Goal: Task Accomplishment & Management: Complete application form

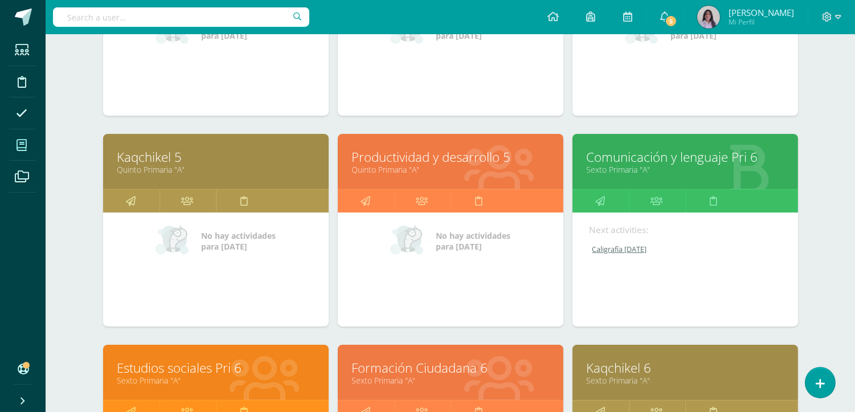
scroll to position [316, 0]
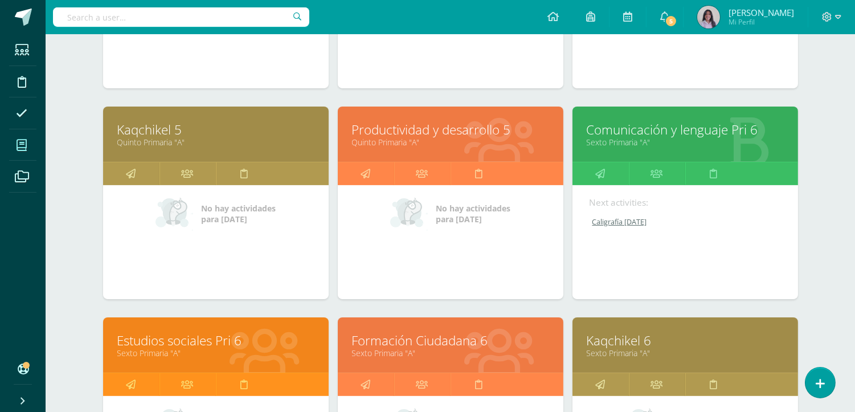
click at [691, 128] on link "Comunicación y lenguaje Pri 6" at bounding box center [685, 130] width 197 height 18
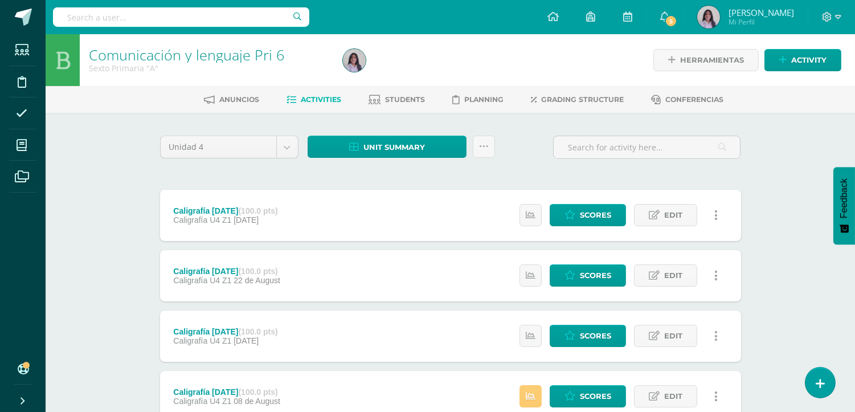
scroll to position [190, 0]
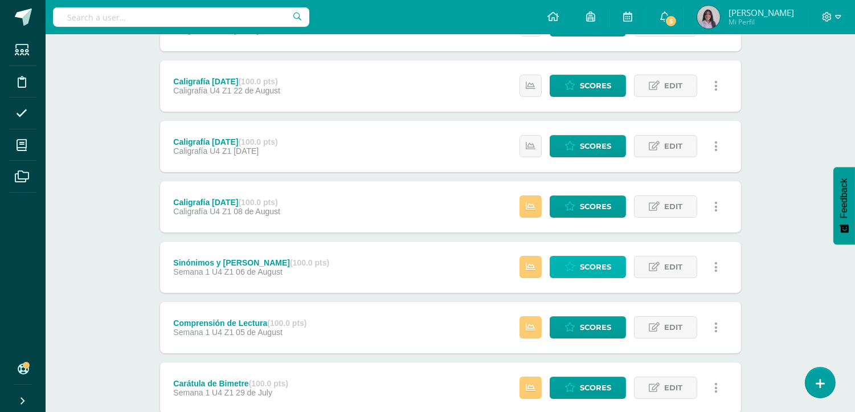
click at [580, 271] on span "Scores" at bounding box center [595, 266] width 31 height 21
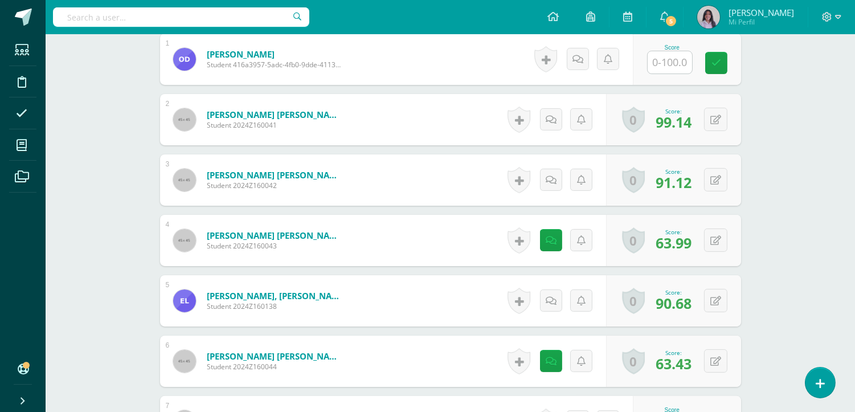
scroll to position [635, 0]
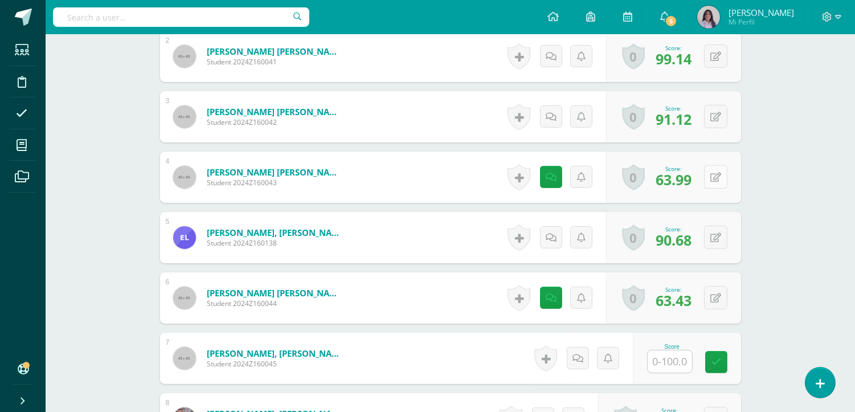
click at [710, 173] on icon at bounding box center [715, 178] width 11 height 10
click at [640, 171] on input "63.99" at bounding box center [646, 180] width 46 height 23
type input "0"
type input "25"
type input "21.99"
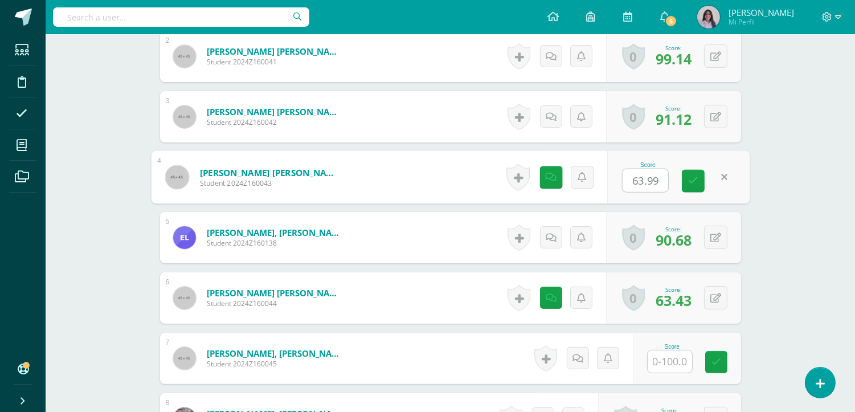
type input "8"
type input "9"
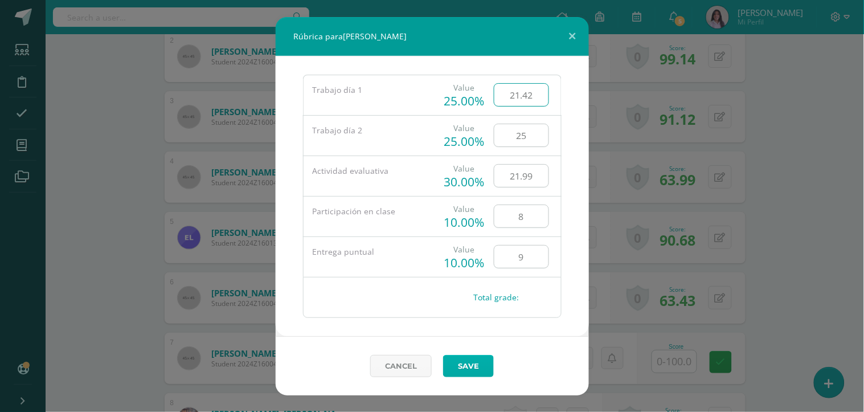
type input "21.42"
click at [464, 366] on link "Save" at bounding box center [468, 366] width 51 height 22
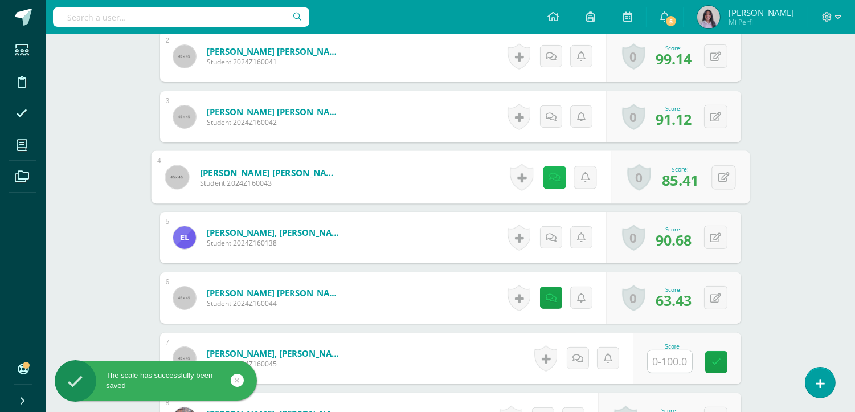
click at [549, 172] on icon at bounding box center [554, 177] width 11 height 10
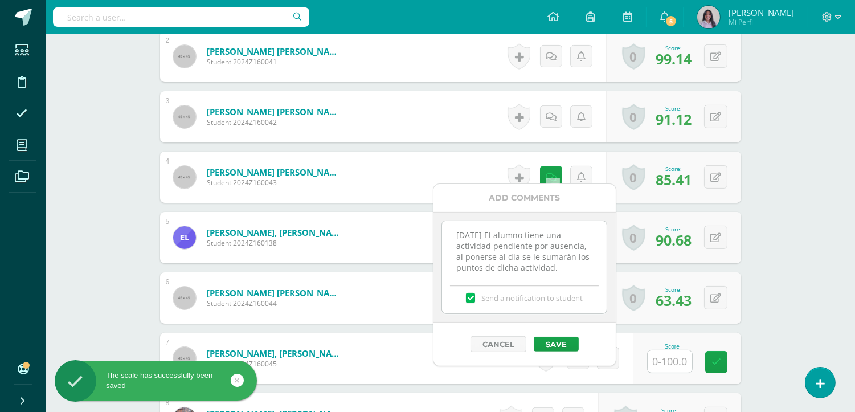
click at [515, 254] on textarea "06/08/25 El alumno tiene una actividad pendiente por ausencia, al ponerse al dí…" at bounding box center [524, 249] width 165 height 57
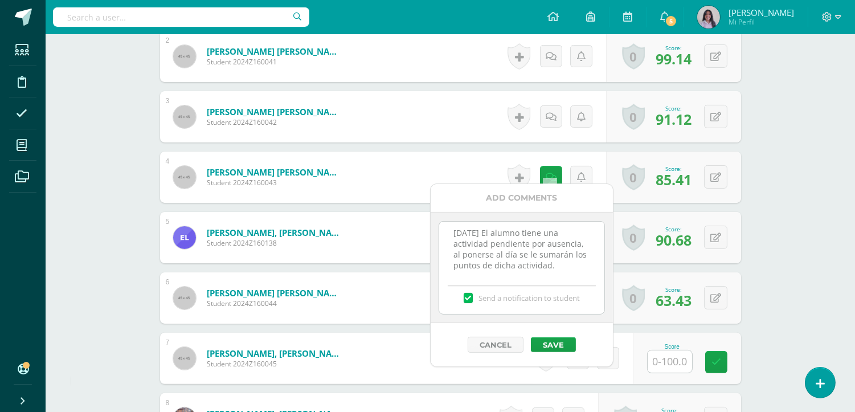
click at [571, 266] on textarea "06/08/25 El alumno tiene una actividad pendiente por ausencia, al ponerse al dí…" at bounding box center [521, 250] width 165 height 57
type textarea "06/08/25 El alumno tiene una actividad pendiente por ausencia, al ponerse al dí…"
click at [558, 345] on button "Save" at bounding box center [553, 344] width 45 height 15
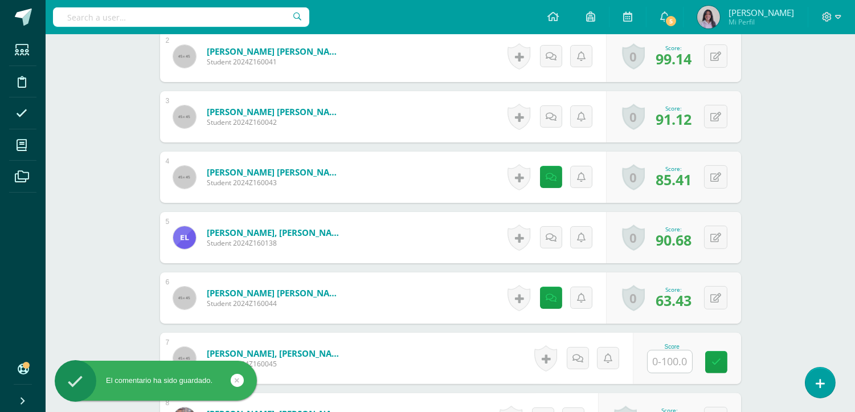
click at [664, 174] on span "85.41" at bounding box center [674, 179] width 36 height 19
click at [714, 170] on button at bounding box center [715, 176] width 23 height 23
drag, startPoint x: 657, startPoint y: 171, endPoint x: 517, endPoint y: 179, distance: 140.3
click at [656, 171] on input "85.41" at bounding box center [646, 180] width 46 height 23
type input "21.42"
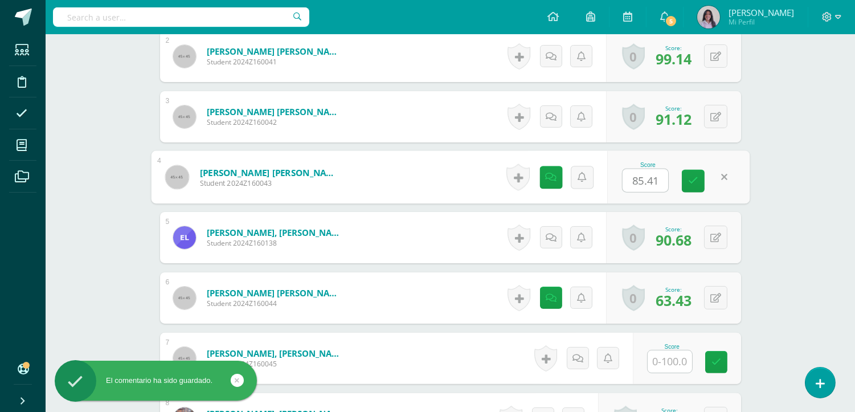
type input "25"
type input "21.99"
type input "8"
type input "9"
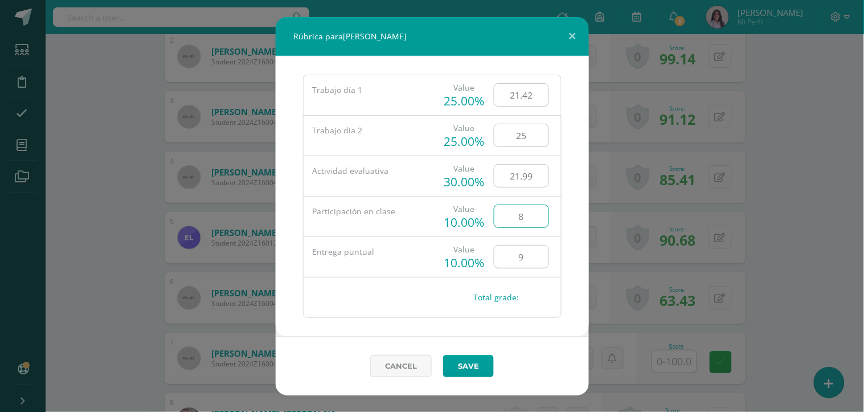
click at [531, 219] on input "8" at bounding box center [521, 216] width 54 height 22
click at [526, 257] on input "9" at bounding box center [521, 256] width 54 height 22
type input "10"
click at [463, 362] on link "Save" at bounding box center [468, 366] width 51 height 22
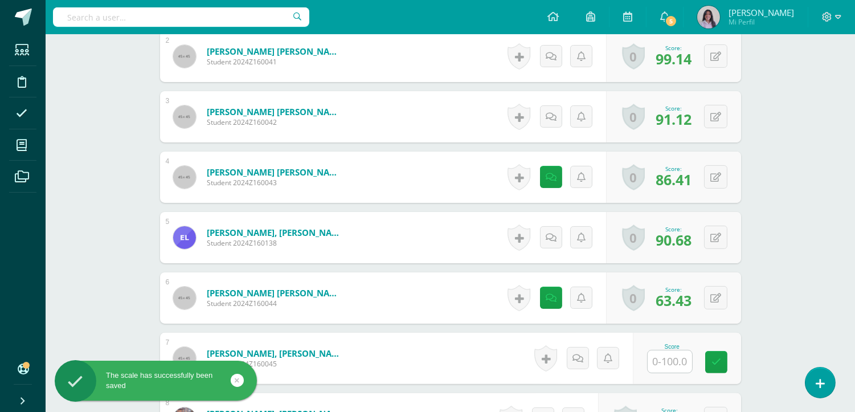
click at [799, 196] on div "Comunicación y lenguaje Pri 6 Sexto Primaria "A" Herramientas Detalle de asiste…" at bounding box center [450, 48] width 809 height 1296
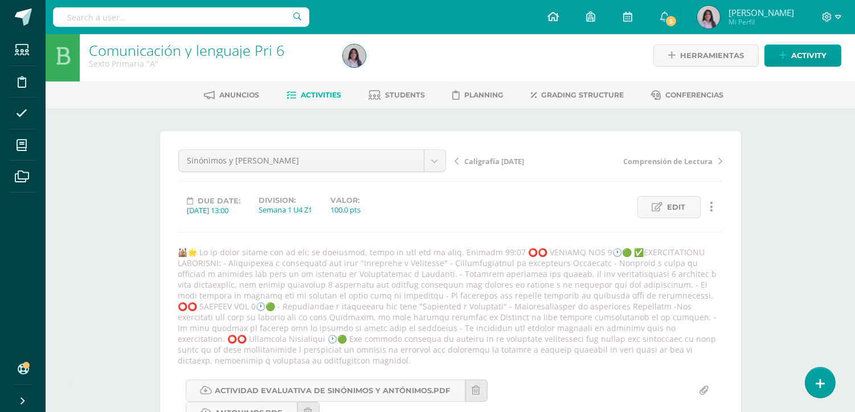
scroll to position [0, 0]
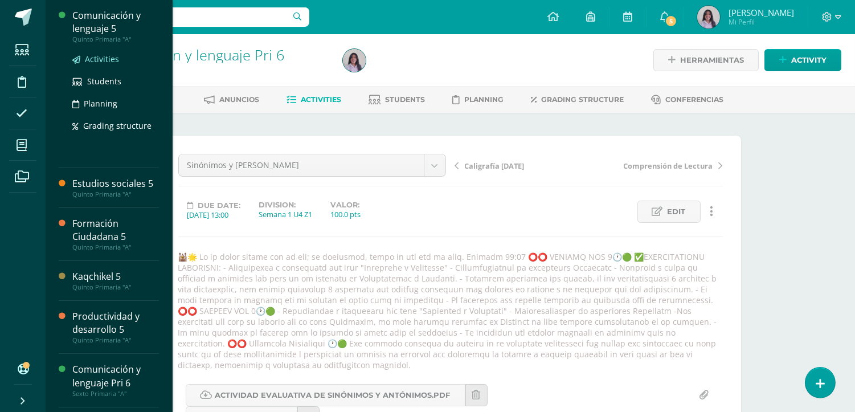
click at [99, 62] on span "Activities" at bounding box center [102, 59] width 34 height 11
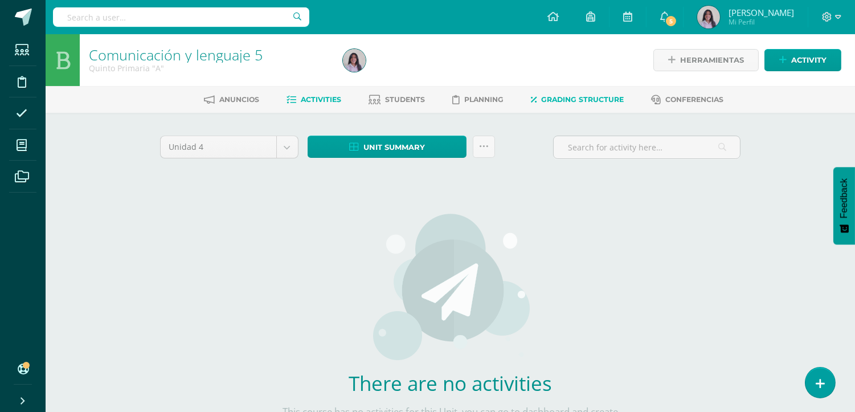
click at [590, 93] on link "Grading structure" at bounding box center [577, 100] width 93 height 18
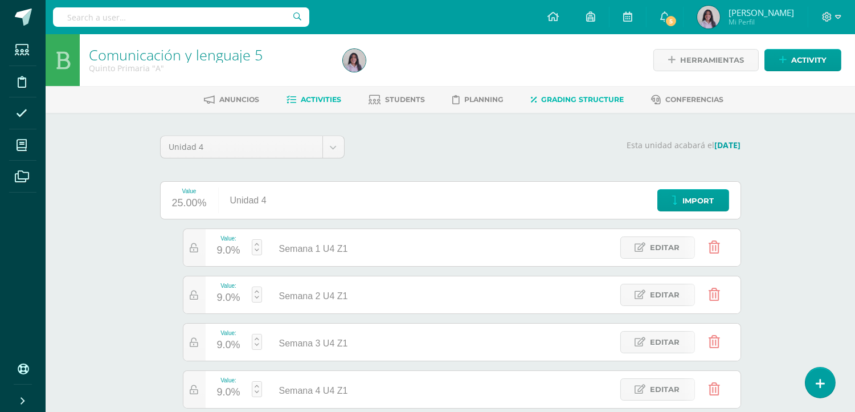
click at [331, 101] on span "Activities" at bounding box center [321, 99] width 40 height 9
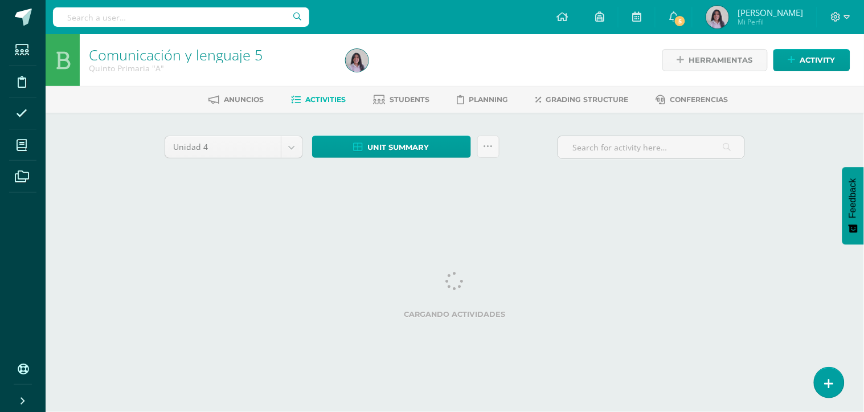
click at [504, 49] on div at bounding box center [471, 60] width 261 height 52
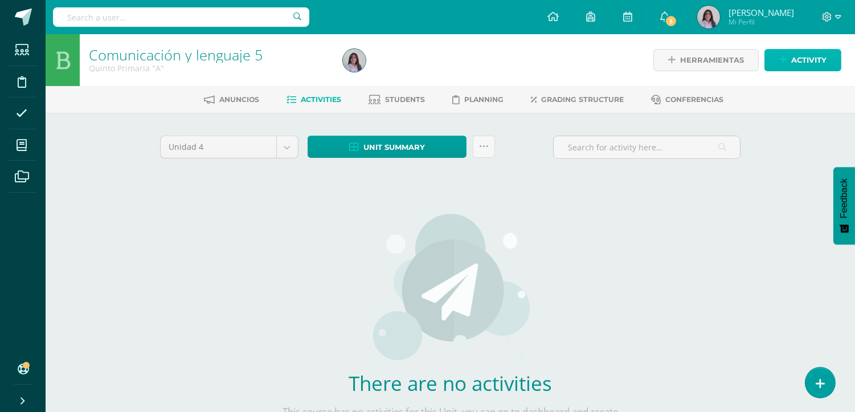
click at [813, 68] on span "Activity" at bounding box center [808, 60] width 35 height 21
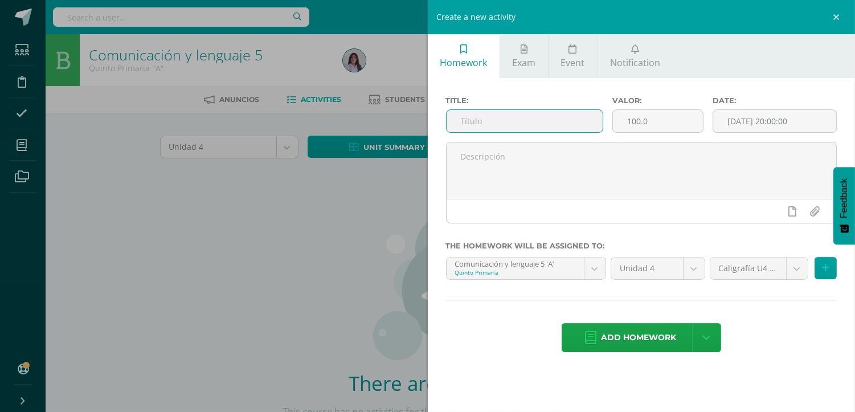
click at [545, 116] on input "text" at bounding box center [525, 121] width 157 height 22
type input "Caligrafía Martes 08/08/25"
click at [751, 277] on body "Students Discipline Attendance My courses Archivos Soporte Help Reportar un pro…" at bounding box center [427, 244] width 855 height 489
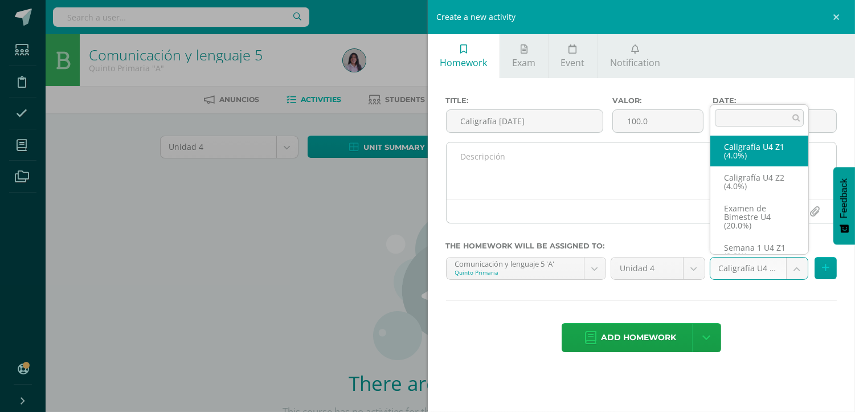
select select "29454"
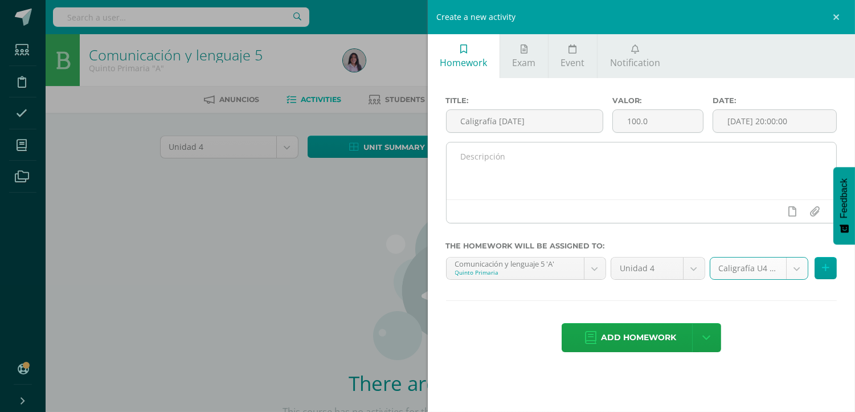
click at [671, 172] on textarea at bounding box center [642, 170] width 390 height 57
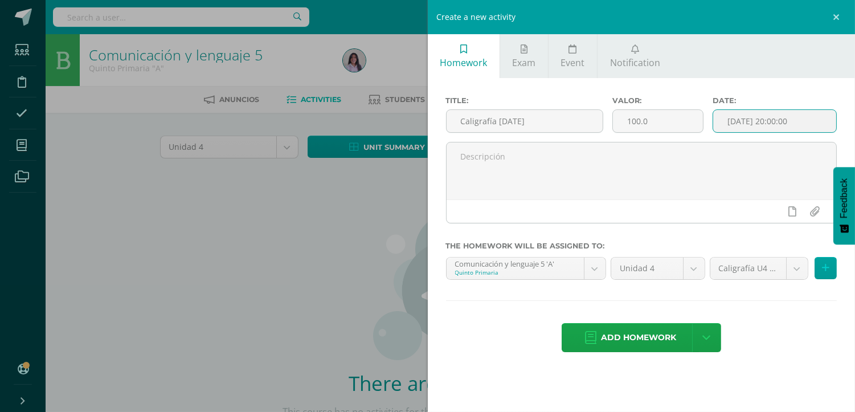
click at [759, 123] on input "[DATE] 20:00:00" at bounding box center [774, 121] width 123 height 22
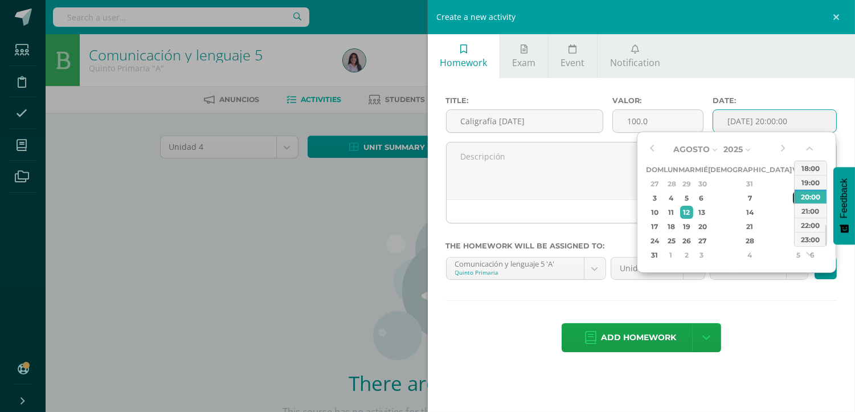
click at [793, 200] on div "8" at bounding box center [798, 197] width 10 height 13
click at [809, 198] on div "09:00" at bounding box center [811, 199] width 32 height 14
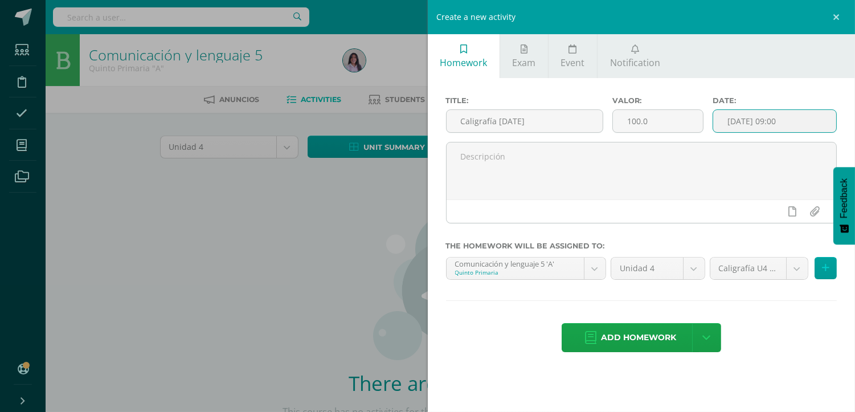
click at [748, 117] on input "2025-08-08 09:00" at bounding box center [774, 121] width 123 height 22
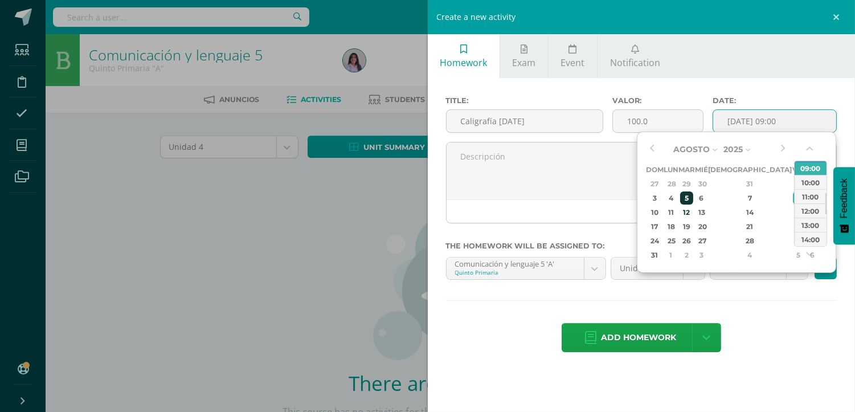
click at [693, 196] on div "5" at bounding box center [686, 197] width 13 height 13
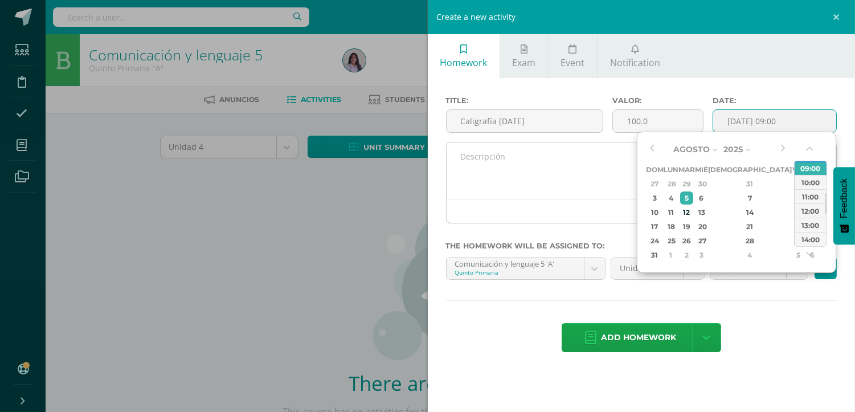
click at [555, 190] on textarea at bounding box center [642, 170] width 390 height 57
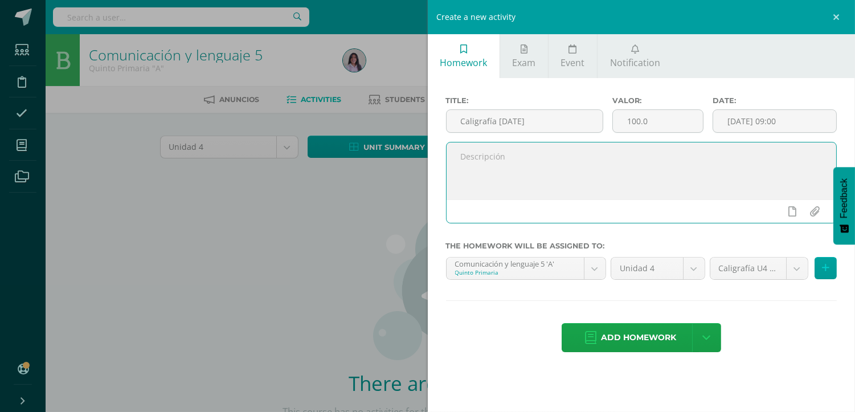
click at [736, 191] on textarea at bounding box center [642, 170] width 390 height 57
click at [761, 122] on input "2025-08-05 09:00" at bounding box center [774, 121] width 123 height 22
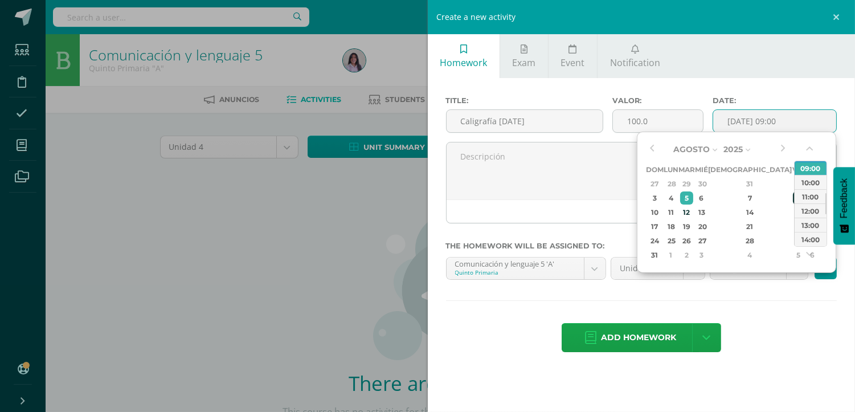
click at [793, 200] on div "8" at bounding box center [798, 197] width 10 height 13
type input "2025-08-08 09:00"
drag, startPoint x: 600, startPoint y: 189, endPoint x: 544, endPoint y: 140, distance: 74.3
click at [599, 189] on textarea at bounding box center [642, 170] width 390 height 57
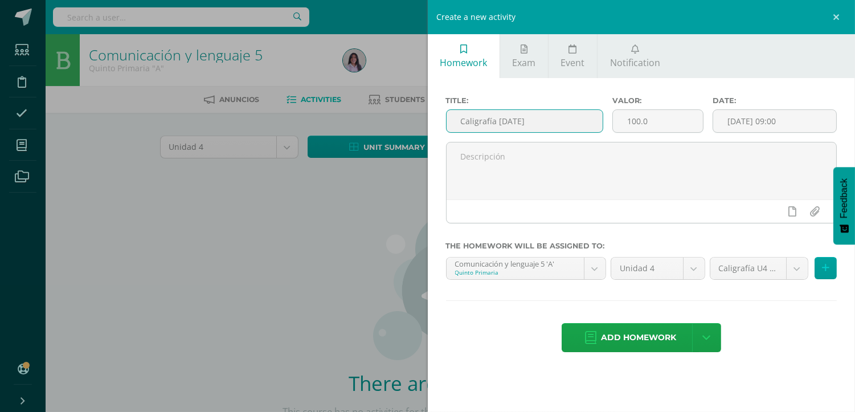
click at [536, 121] on input "Caligrafía Martes 08/08/25" at bounding box center [525, 121] width 157 height 22
click at [534, 122] on input "Caligrafía Martes 08/08/25" at bounding box center [525, 121] width 157 height 22
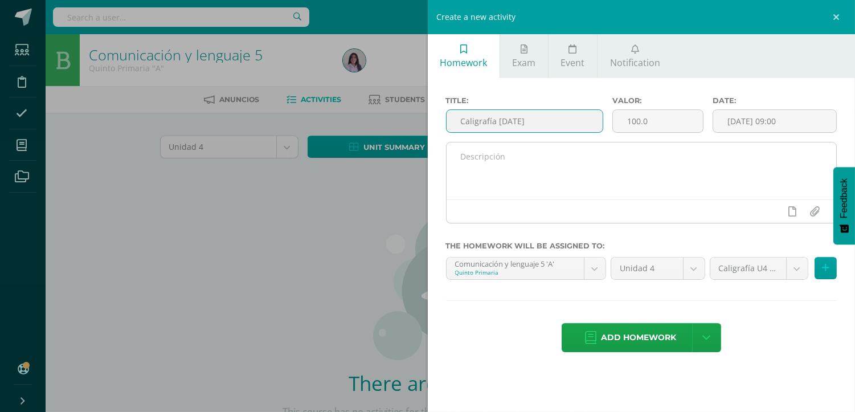
type input "Caligrafía [DATE]"
click at [549, 155] on textarea at bounding box center [642, 170] width 390 height 57
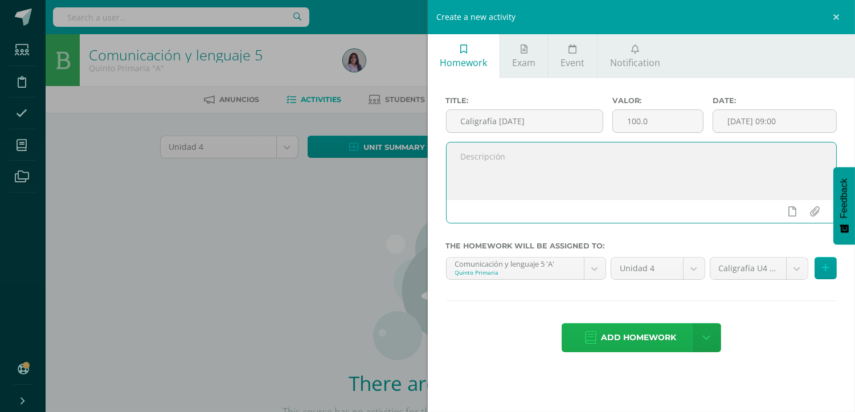
click at [656, 332] on span "Add homework" at bounding box center [638, 338] width 75 height 28
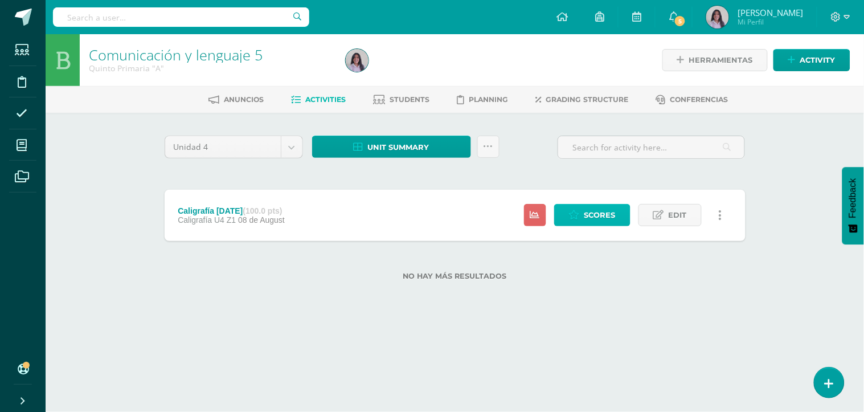
click at [593, 207] on span "Scores" at bounding box center [599, 214] width 31 height 21
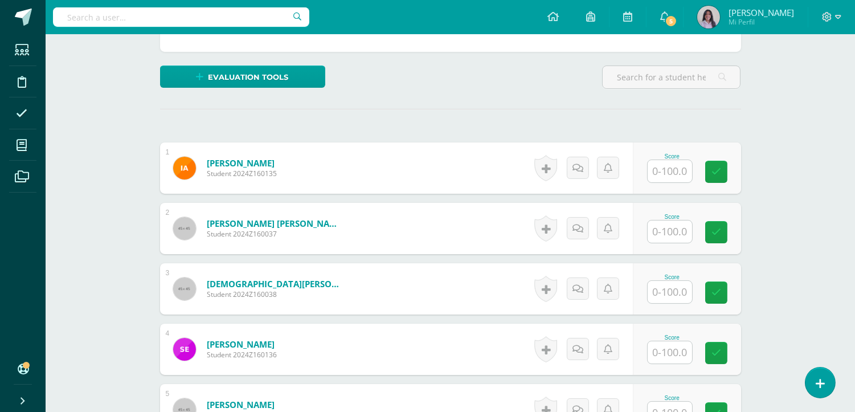
scroll to position [317, 0]
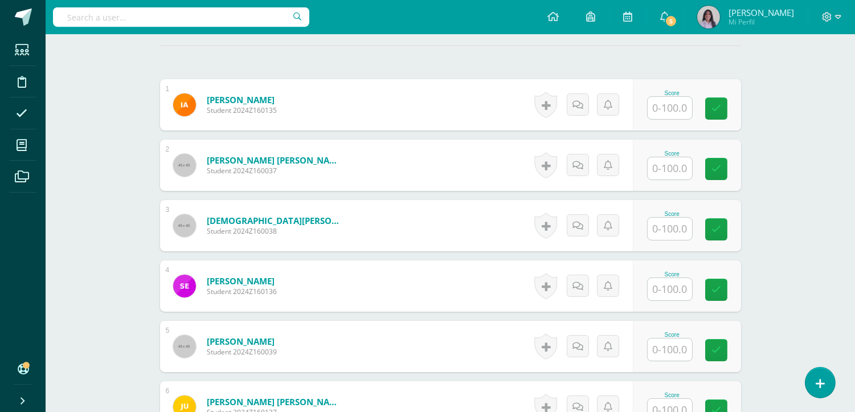
click at [667, 296] on input "text" at bounding box center [670, 289] width 44 height 22
type input "80"
click at [730, 296] on link at bounding box center [724, 290] width 23 height 23
click at [794, 265] on div "Comunicación y lenguaje 5 Quinto Primaria "A" Herramientas Detalle de asistenci…" at bounding box center [450, 139] width 809 height 845
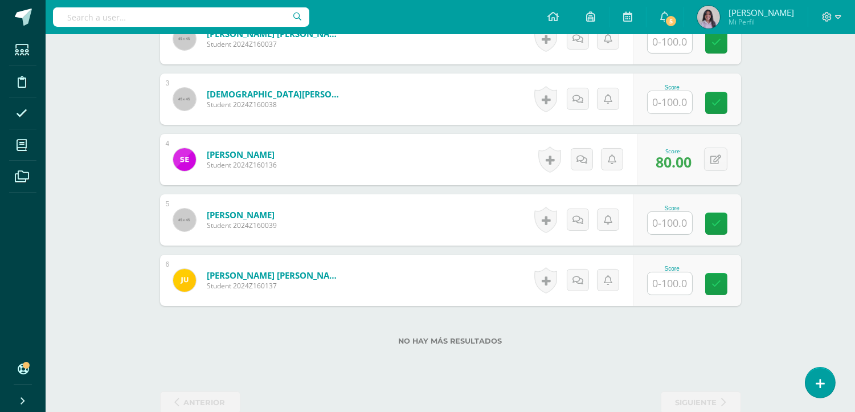
click at [667, 279] on input "text" at bounding box center [670, 283] width 44 height 22
type input "80"
click at [781, 275] on div "Comunicación y lenguaje 5 Quinto Primaria "A" Herramientas Detalle de asistenci…" at bounding box center [450, 13] width 809 height 845
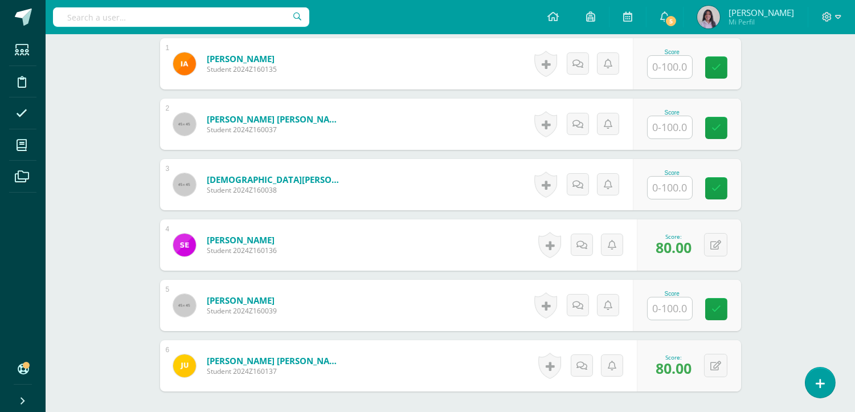
scroll to position [380, 0]
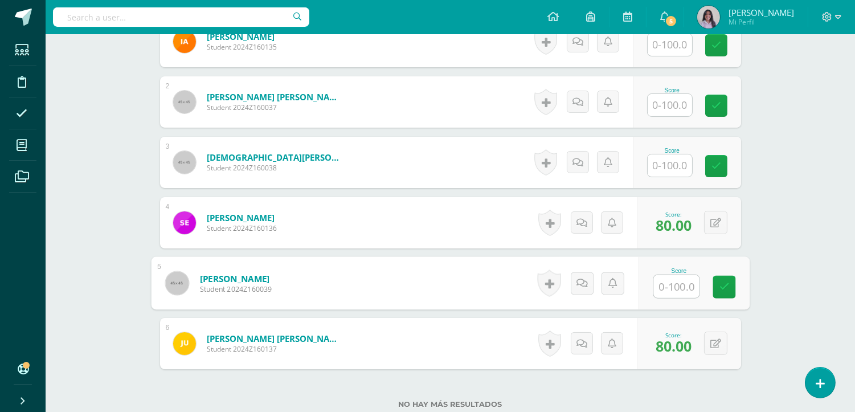
click at [682, 284] on input "text" at bounding box center [676, 286] width 46 height 23
type input "90"
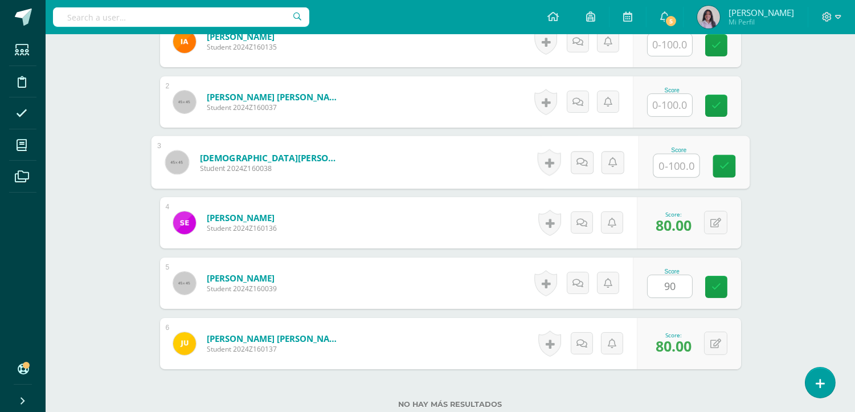
click at [674, 164] on input "text" at bounding box center [676, 165] width 46 height 23
type input "85"
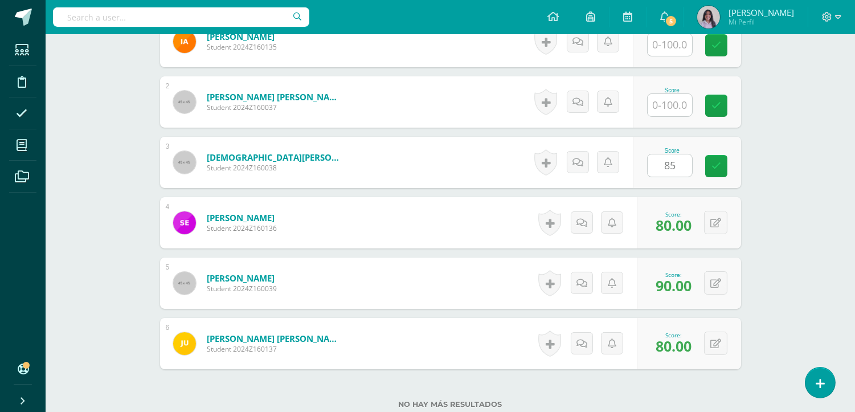
click at [772, 131] on div "Comunicación y lenguaje 5 Quinto Primaria "A" Herramientas Detalle de asistenci…" at bounding box center [450, 76] width 809 height 845
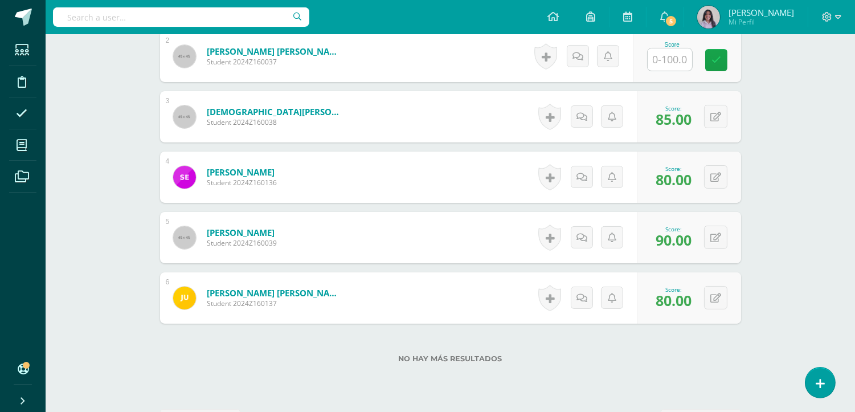
scroll to position [403, 0]
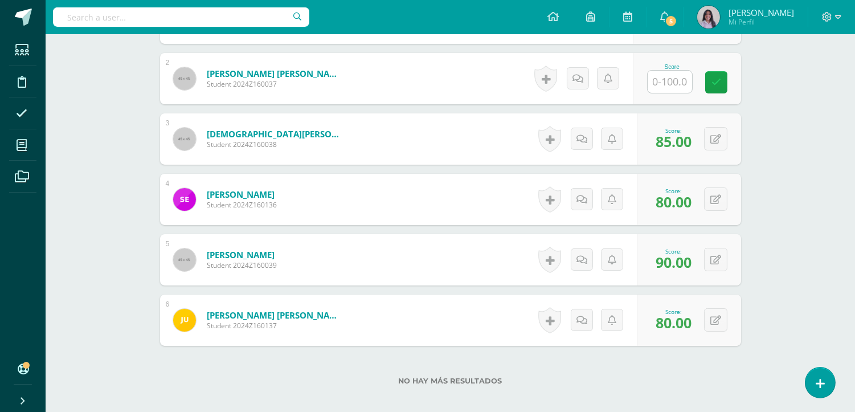
click at [772, 131] on div "Comunicación y lenguaje 5 Quinto Primaria "A" Herramientas Detalle de asistenci…" at bounding box center [450, 53] width 809 height 845
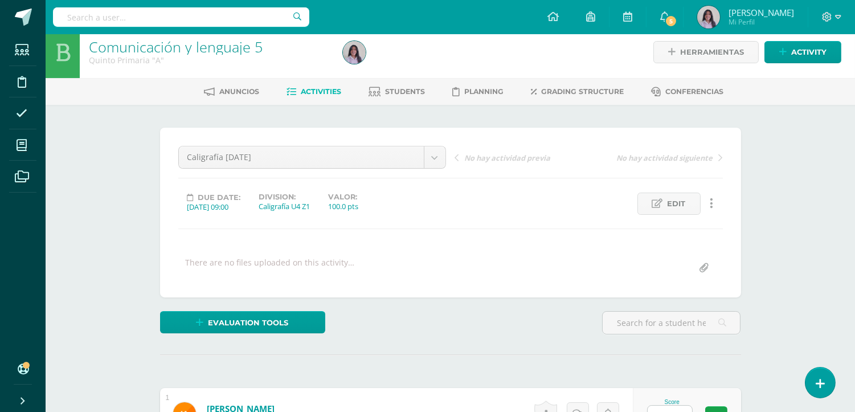
scroll to position [0, 0]
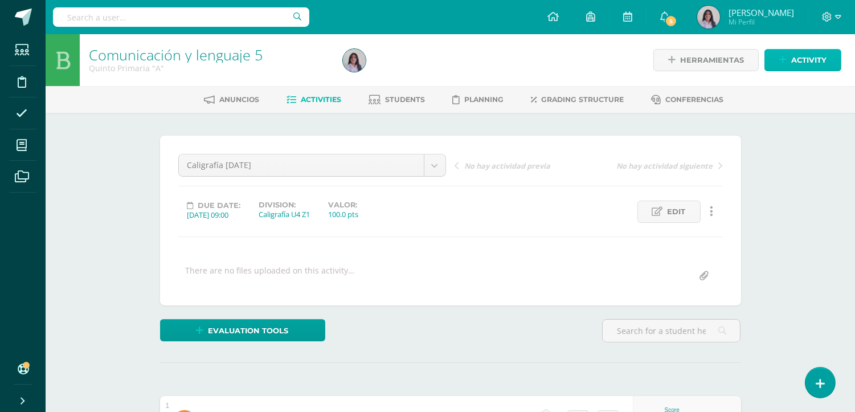
click at [817, 58] on span "Activity" at bounding box center [808, 60] width 35 height 21
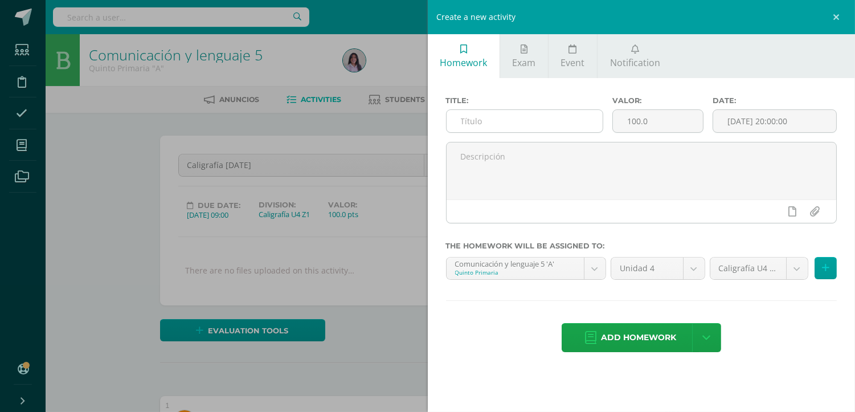
click at [557, 116] on input "text" at bounding box center [525, 121] width 157 height 22
type input "Caligrafía [DATE]"
click at [809, 122] on input "[DATE] 20:00:00" at bounding box center [774, 121] width 123 height 22
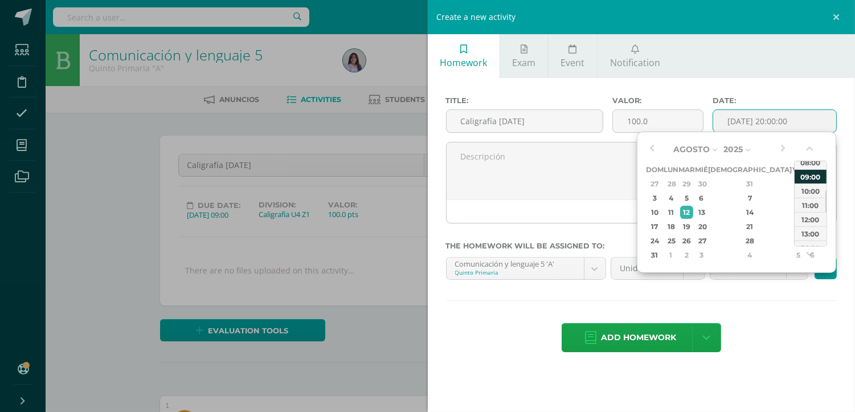
click at [804, 177] on div "09:00" at bounding box center [811, 176] width 32 height 14
type input "2025-08-12 09:00"
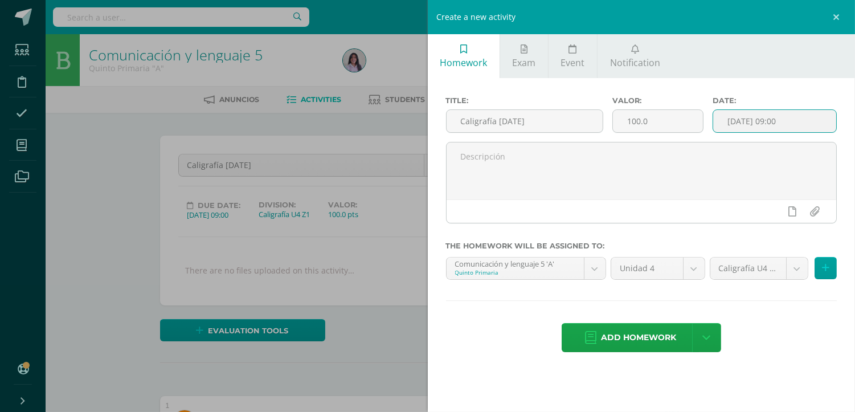
click at [745, 128] on input "2025-08-12 09:00" at bounding box center [774, 121] width 123 height 22
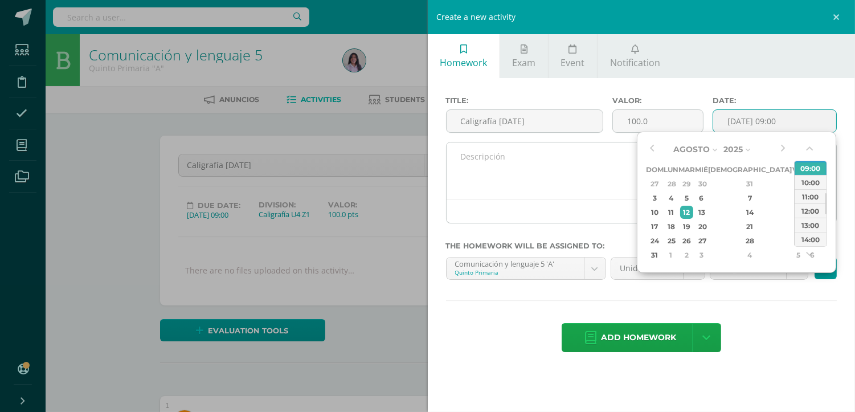
click at [575, 185] on textarea at bounding box center [642, 170] width 390 height 57
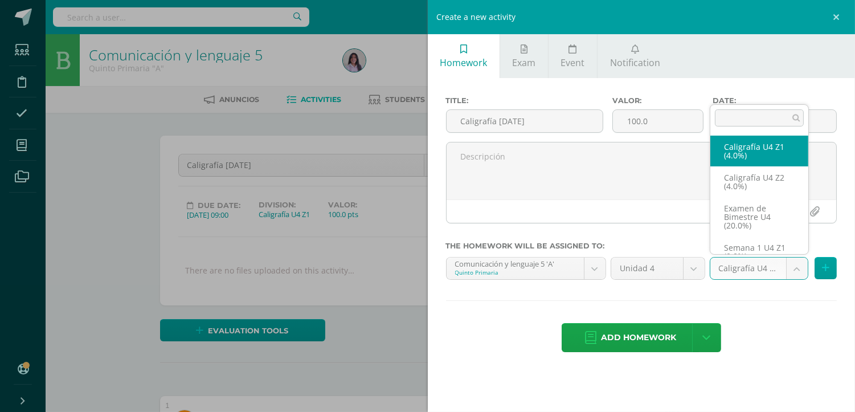
select select "29454"
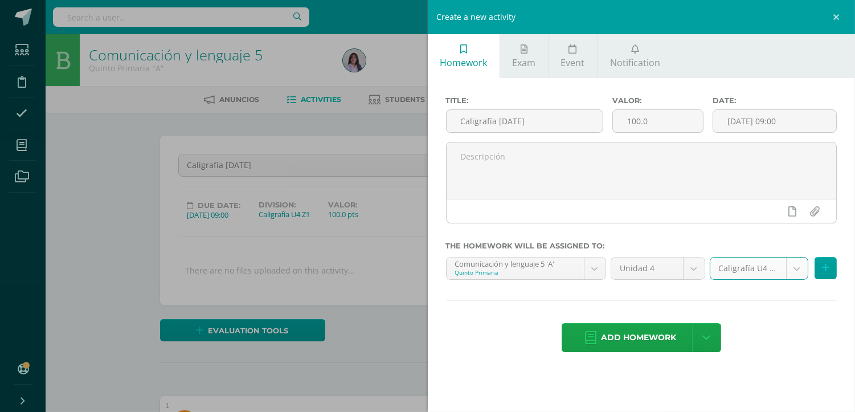
drag, startPoint x: 635, startPoint y: 334, endPoint x: 634, endPoint y: 325, distance: 8.6
click at [635, 333] on span "Add homework" at bounding box center [638, 338] width 75 height 28
